Goal: Task Accomplishment & Management: Manage account settings

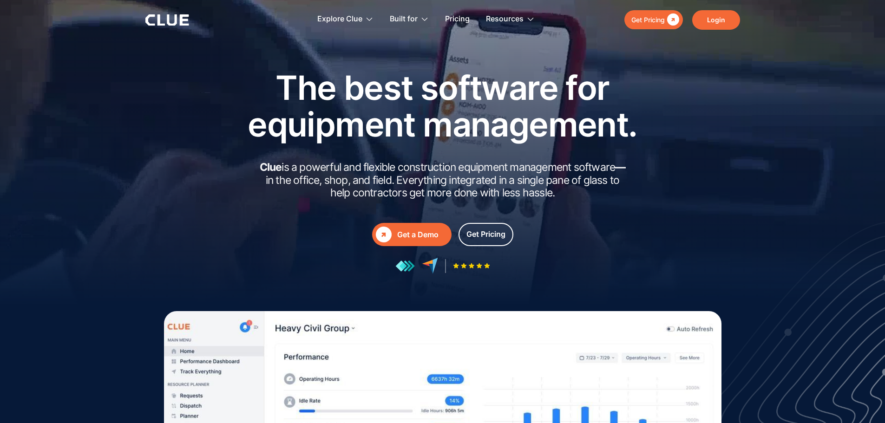
click at [704, 15] on link "Login" at bounding box center [716, 20] width 48 height 20
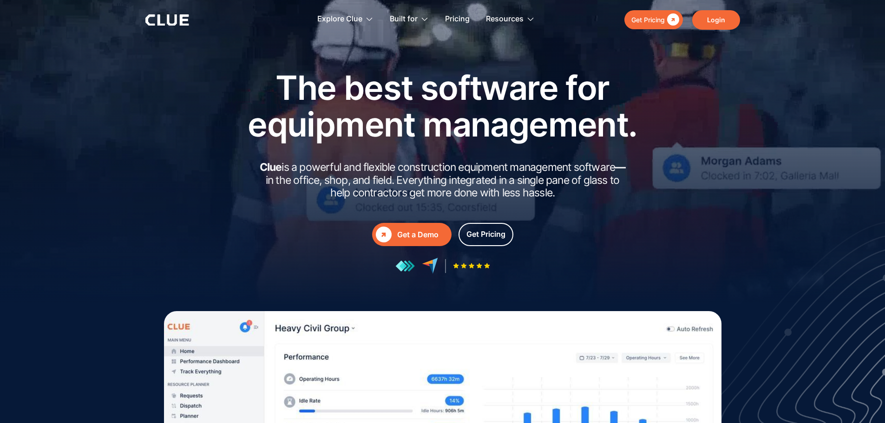
click at [719, 14] on link "Login" at bounding box center [716, 20] width 48 height 20
